Goal: Task Accomplishment & Management: Manage account settings

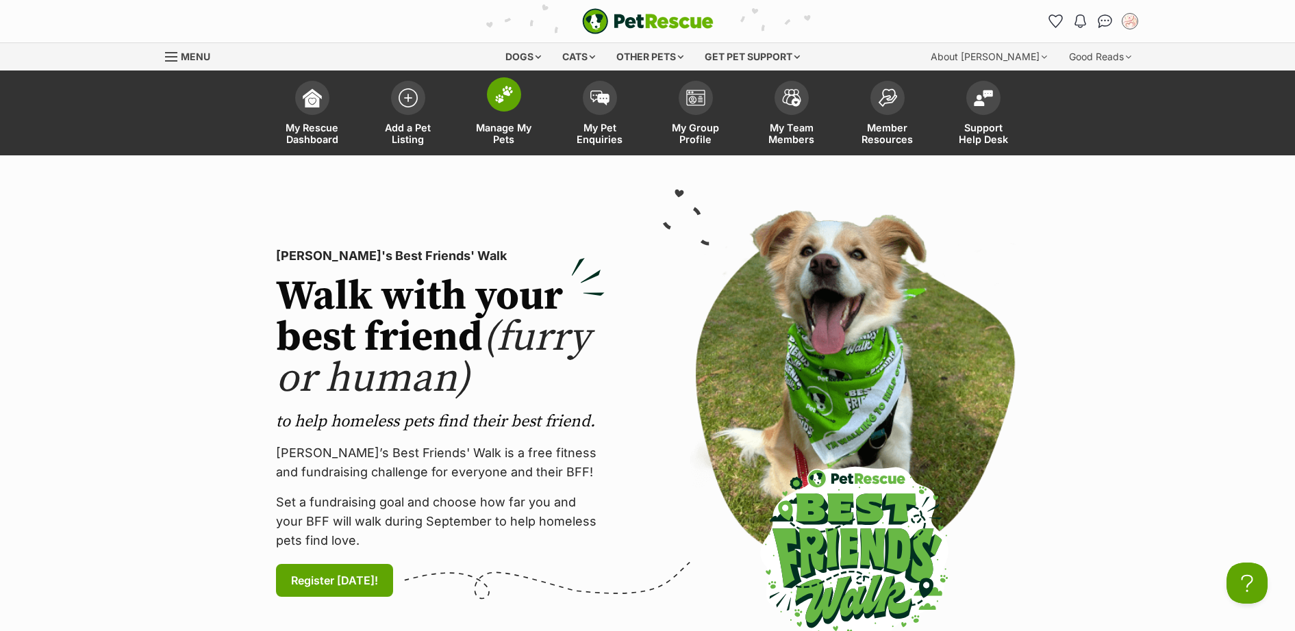
click at [495, 99] on img at bounding box center [503, 95] width 19 height 18
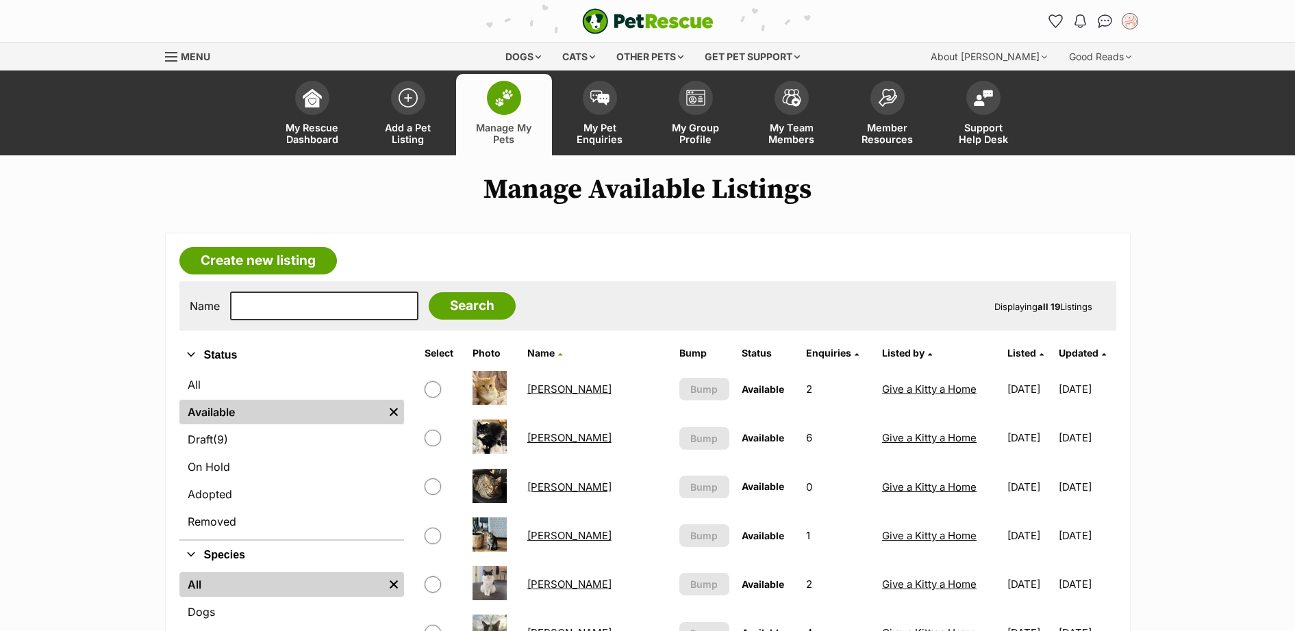
scroll to position [199, 0]
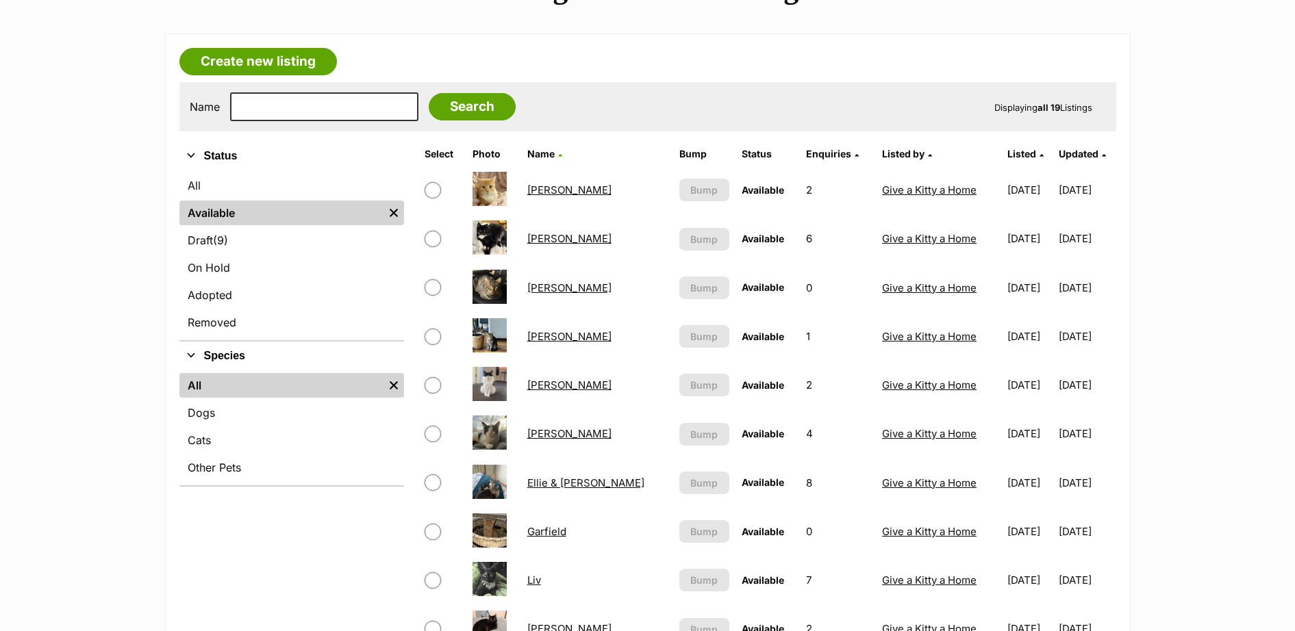
click at [531, 288] on link "Bruce" at bounding box center [569, 287] width 84 height 13
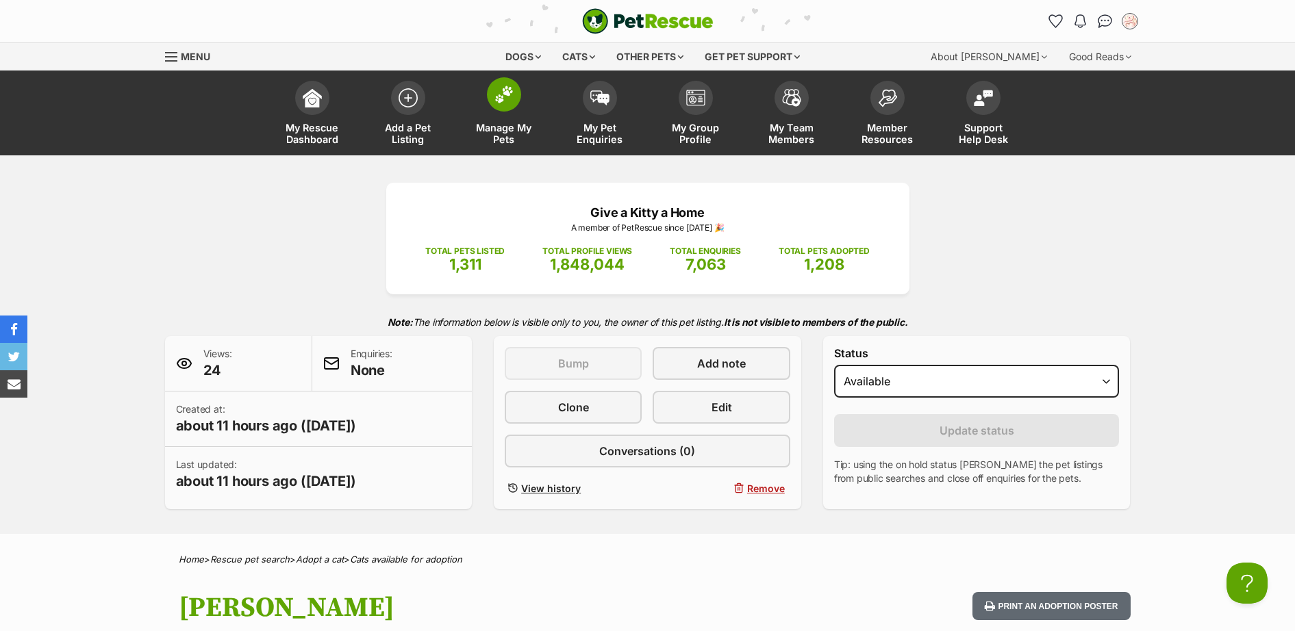
click at [507, 99] on img at bounding box center [503, 95] width 19 height 18
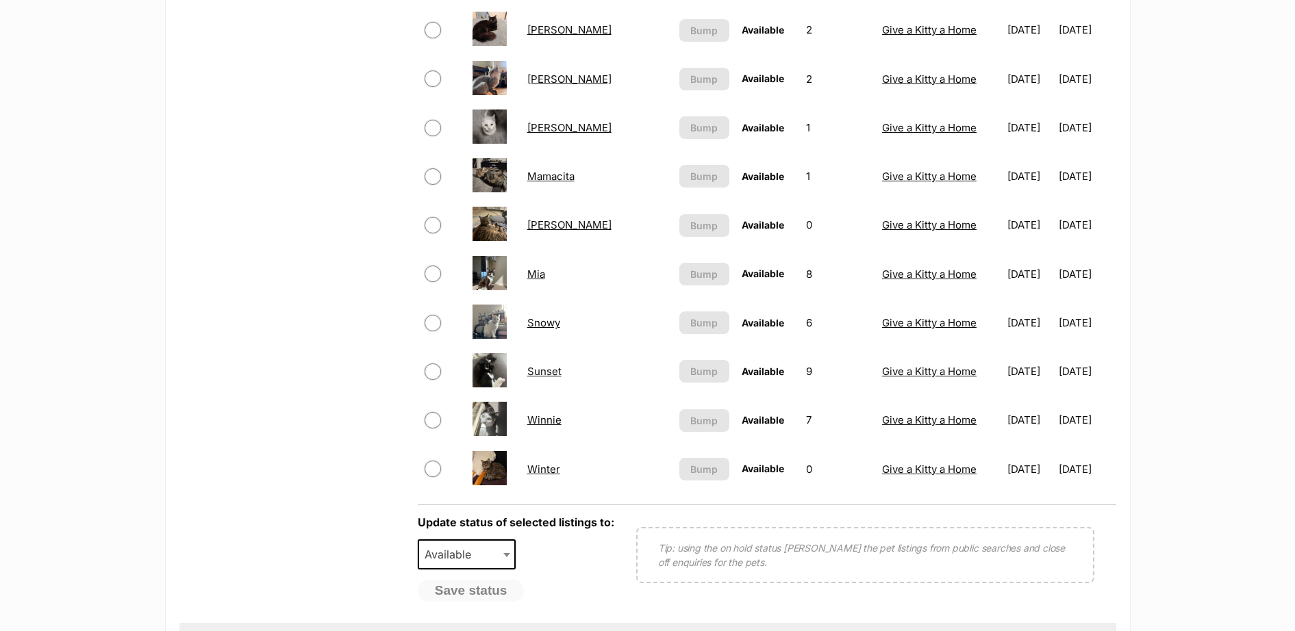
scroll to position [599, 0]
